Goal: Task Accomplishment & Management: Contribute content

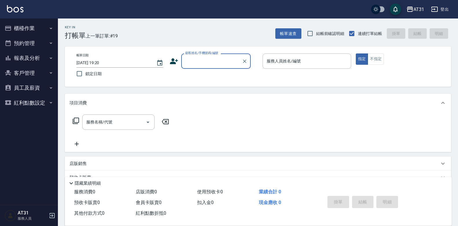
click at [449, 12] on button "登出" at bounding box center [439, 9] width 22 height 11
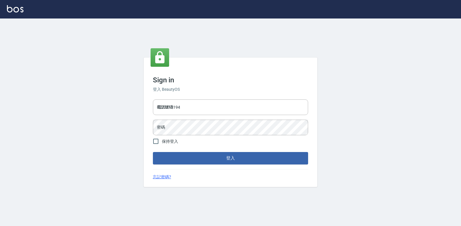
click at [214, 99] on div "電話號碼 0223312194 電話號碼 密碼 密碼" at bounding box center [230, 117] width 160 height 41
click at [212, 111] on input "0223312194" at bounding box center [230, 108] width 155 height 16
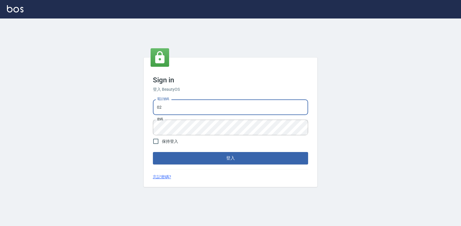
type input "0"
type input "0977130449"
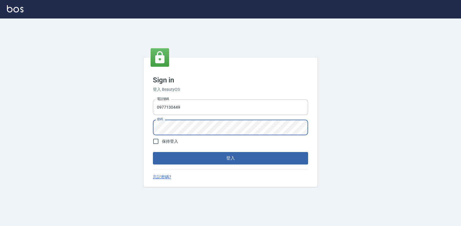
click at [153, 152] on button "登入" at bounding box center [230, 158] width 155 height 12
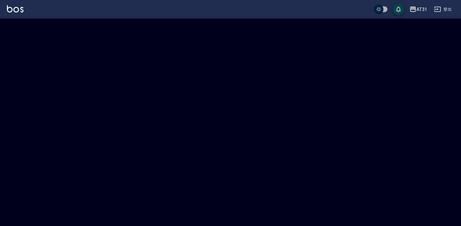
checkbox input "true"
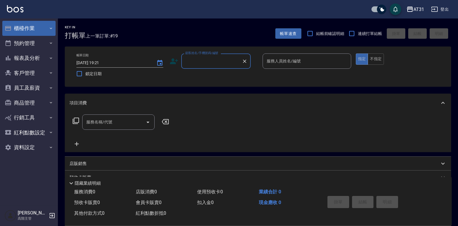
click at [20, 26] on button "櫃檯作業" at bounding box center [28, 28] width 53 height 15
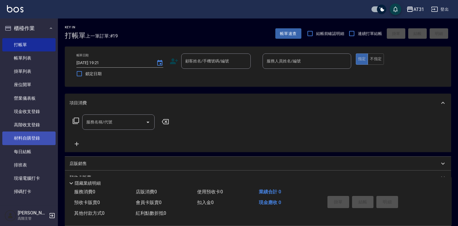
click at [28, 135] on link "材料自購登錄" at bounding box center [28, 138] width 53 height 13
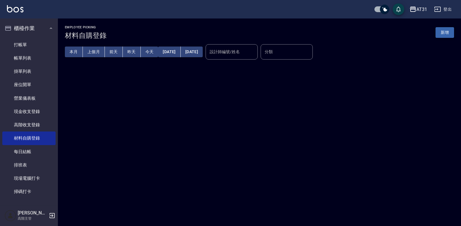
click at [439, 29] on button "新增" at bounding box center [444, 32] width 19 height 11
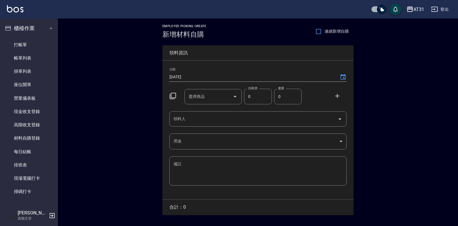
click at [209, 117] on input "領料人" at bounding box center [253, 119] width 163 height 10
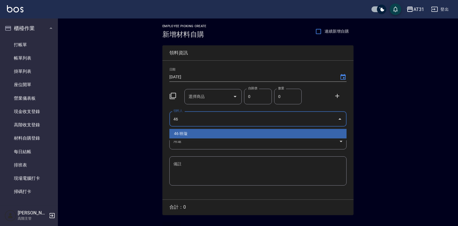
type input "46 映璇"
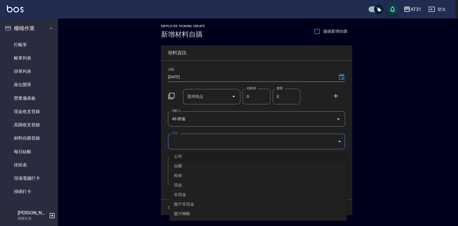
click at [265, 143] on body "AT31 登出 櫃檯作業 打帳單 帳單列表 掛單列表 座位開單 營業儀表板 現金收支登錄 高階收支登錄 材料自購登錄 每日結帳 排班表 現場電腦打卡 掃碼打卡…" at bounding box center [229, 119] width 458 height 238
click at [207, 162] on li "自購" at bounding box center [257, 166] width 177 height 10
type input "自購"
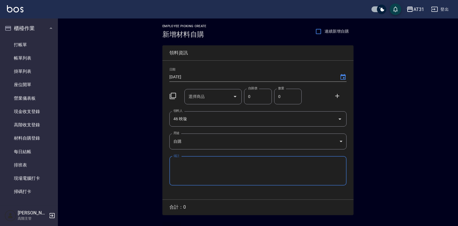
click at [219, 100] on input "選擇商品" at bounding box center [209, 97] width 44 height 10
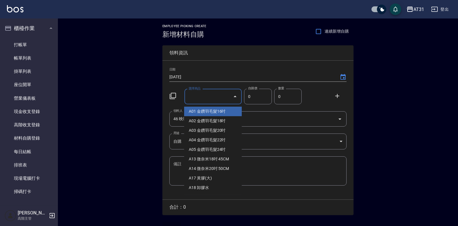
type input "ㄘ"
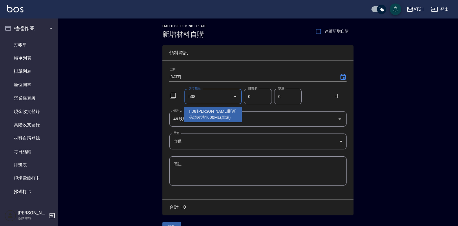
type input "喬娜斯新品頭皮洗1000ML(單罐)"
type input "350"
type input "1"
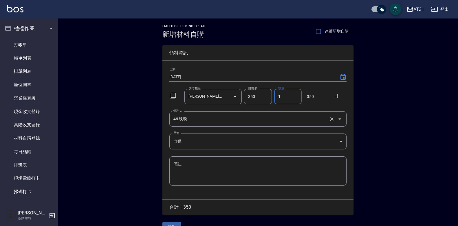
scroll to position [13, 0]
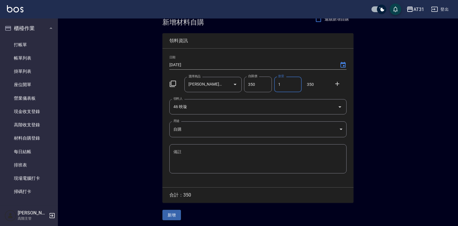
click at [171, 214] on button "新增" at bounding box center [171, 215] width 19 height 11
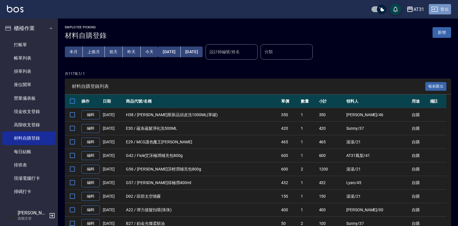
click at [440, 11] on button "登出" at bounding box center [439, 9] width 22 height 11
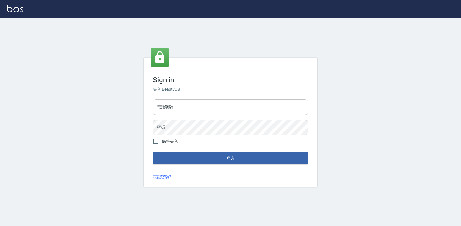
type input "0223312194"
click at [220, 109] on input "0223312194" at bounding box center [230, 108] width 155 height 16
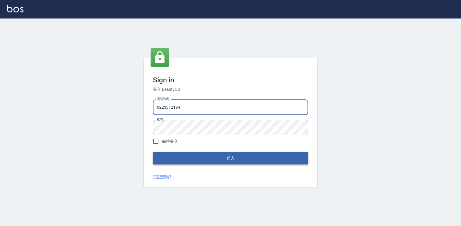
click at [266, 161] on button "登入" at bounding box center [230, 158] width 155 height 12
